Goal: Contribute content: Contribute content

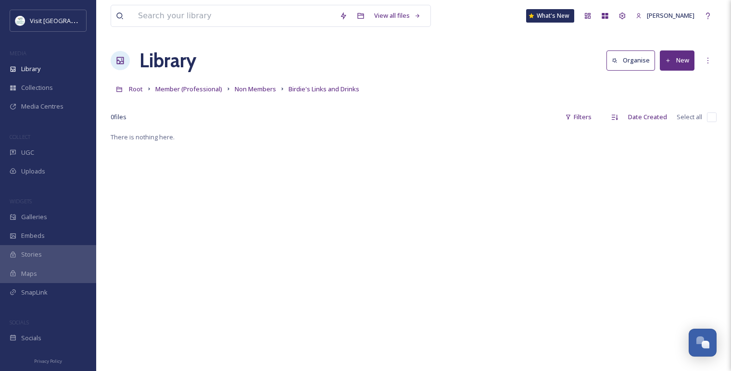
scroll to position [698, 0]
click at [666, 64] on button "New" at bounding box center [677, 61] width 35 height 20
click at [659, 120] on span "Folder" at bounding box center [666, 120] width 18 height 9
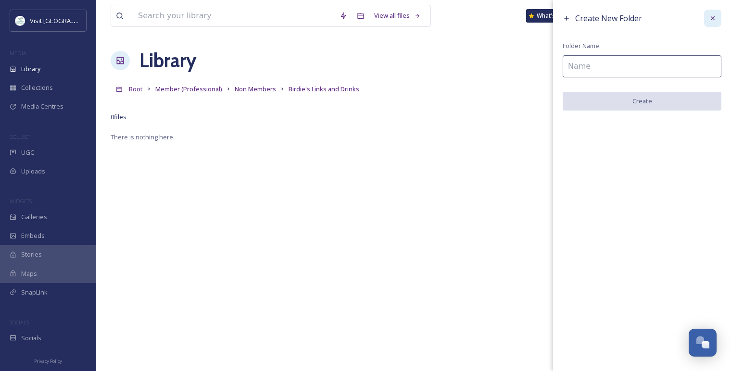
click at [710, 15] on icon at bounding box center [713, 18] width 8 height 8
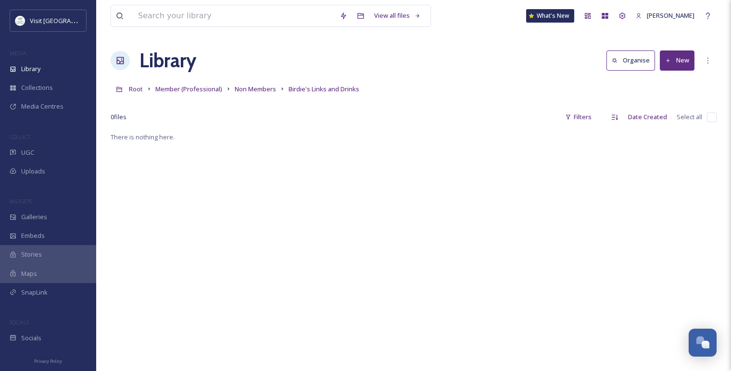
click at [680, 60] on button "New" at bounding box center [677, 61] width 35 height 20
click at [677, 77] on div "File Upload" at bounding box center [667, 83] width 54 height 19
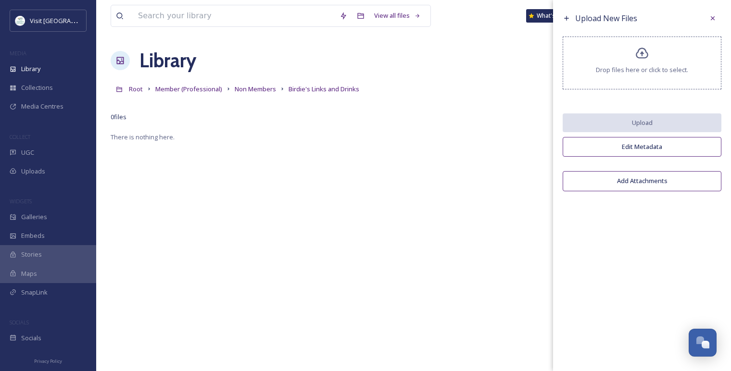
click at [630, 62] on div "Drop files here or click to select." at bounding box center [642, 63] width 159 height 53
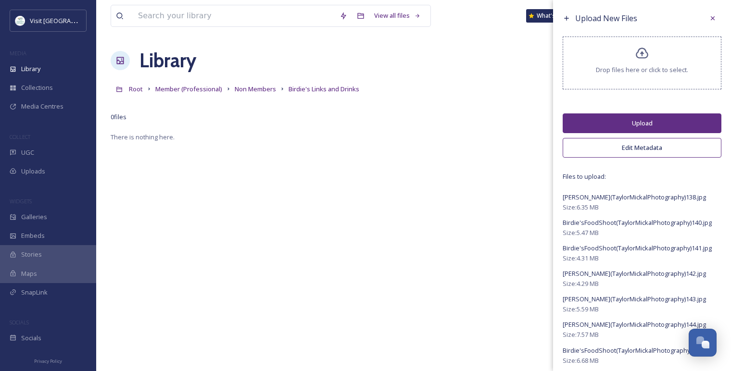
click at [589, 143] on button "Edit Metadata" at bounding box center [642, 148] width 159 height 20
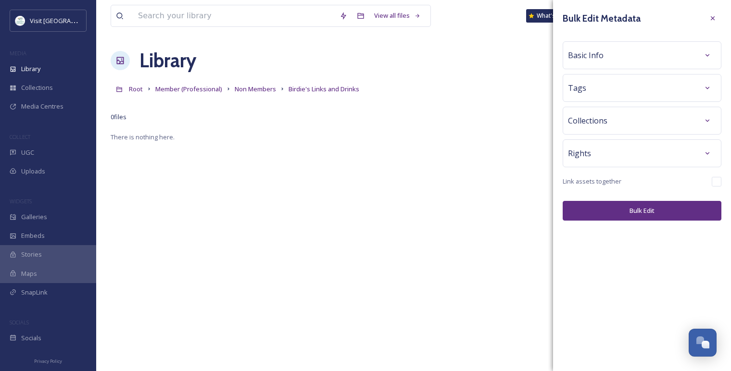
click at [589, 159] on div "Rights" at bounding box center [642, 153] width 148 height 17
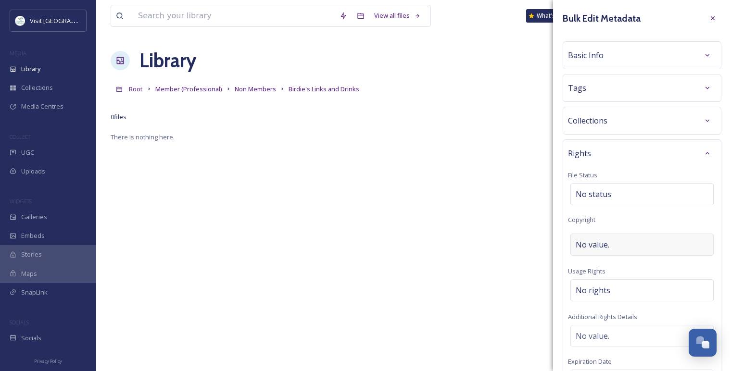
click at [589, 246] on span "No value." at bounding box center [593, 245] width 34 height 12
type input "[PERSON_NAME]"
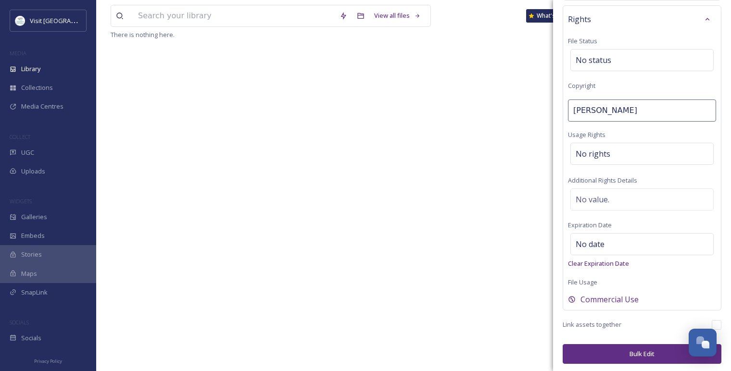
scroll to position [107, 0]
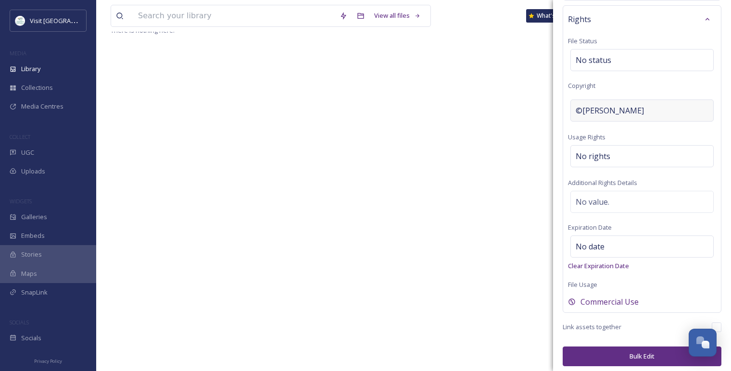
click at [619, 107] on div "©[PERSON_NAME]" at bounding box center [642, 111] width 143 height 22
click at [631, 112] on div "©[PERSON_NAME]" at bounding box center [642, 111] width 143 height 22
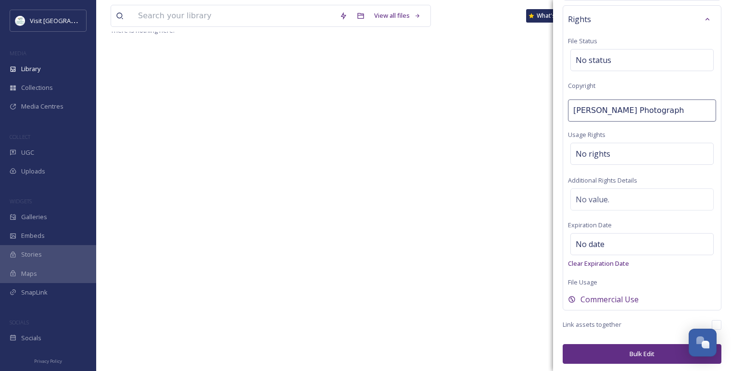
type input "[PERSON_NAME] Photography"
click at [627, 134] on div "Rights File Status No status Copyright [PERSON_NAME] Photography Usage Rights N…" at bounding box center [642, 158] width 159 height 306
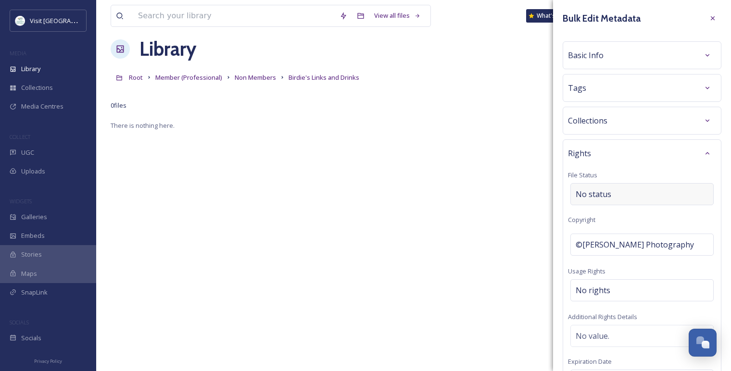
scroll to position [0, 0]
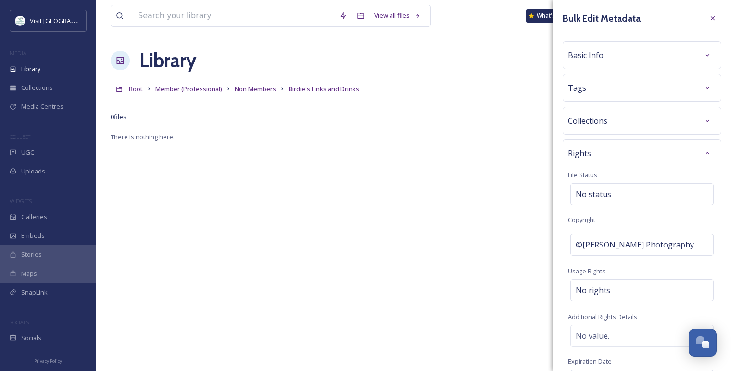
click at [622, 45] on div "Basic Info" at bounding box center [642, 55] width 159 height 28
click at [622, 50] on div "Basic Info" at bounding box center [642, 55] width 148 height 17
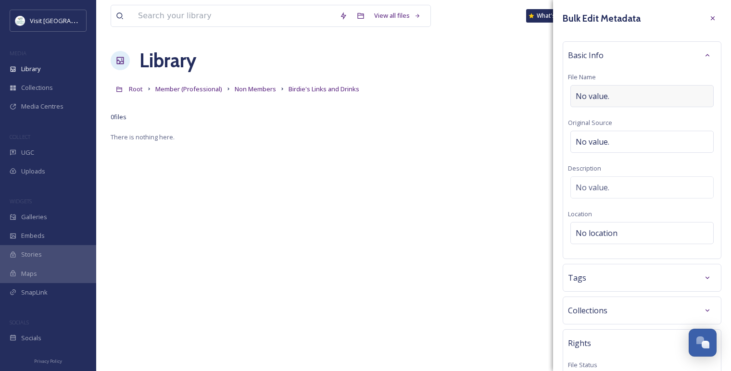
click at [613, 89] on div "No value." at bounding box center [642, 96] width 143 height 22
type input "Birdie's Links and Drinks"
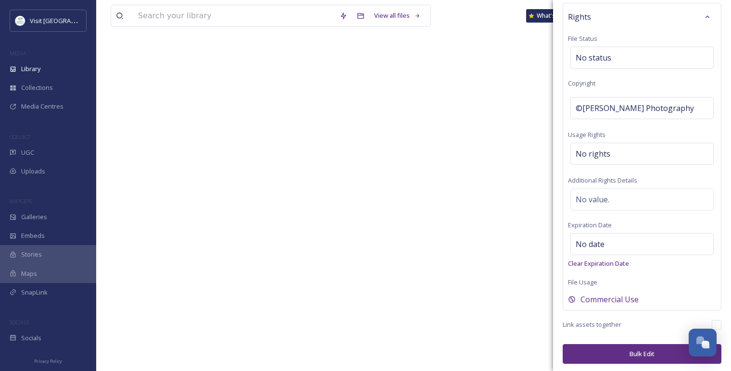
scroll to position [131, 0]
click at [629, 348] on button "Bulk Edit" at bounding box center [642, 355] width 159 height 20
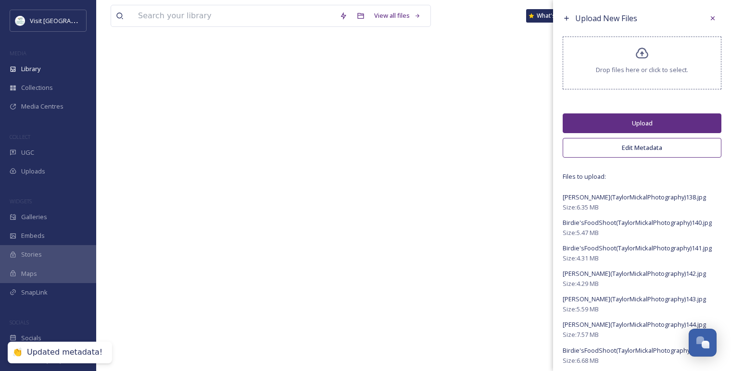
click at [610, 128] on button "Upload" at bounding box center [642, 124] width 159 height 20
